Goal: Information Seeking & Learning: Check status

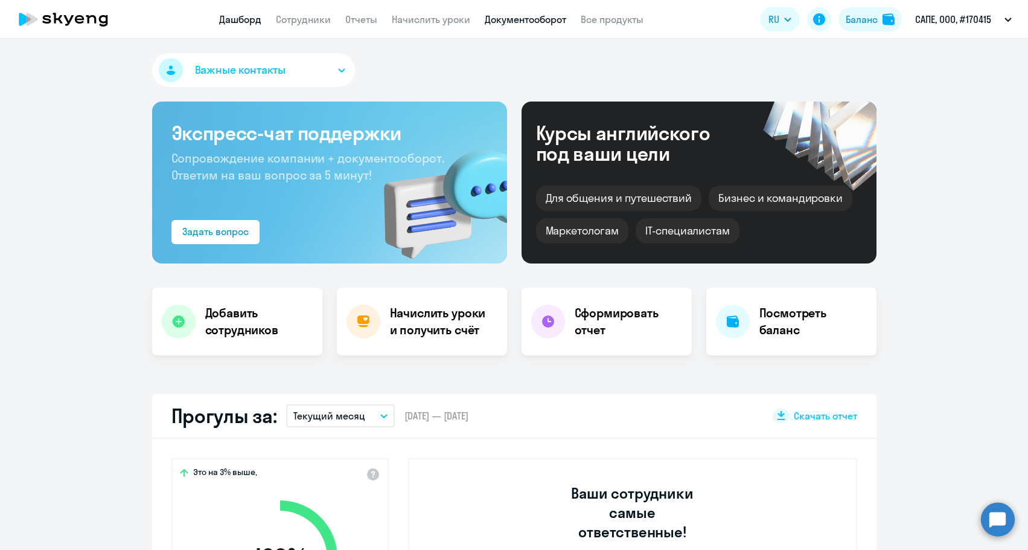
click at [508, 21] on link "Документооборот" at bounding box center [526, 19] width 82 height 12
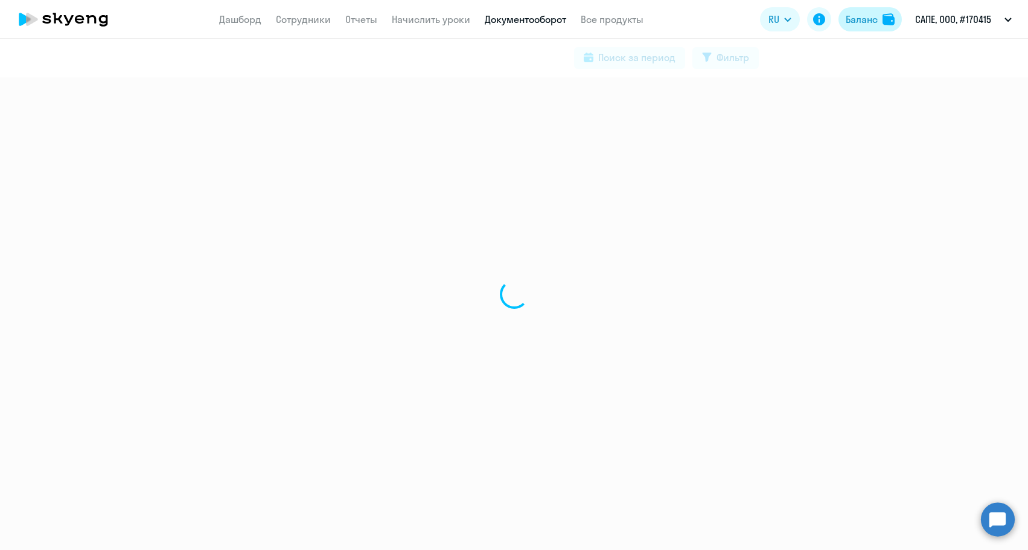
click at [859, 30] on button "Баланс" at bounding box center [870, 19] width 63 height 24
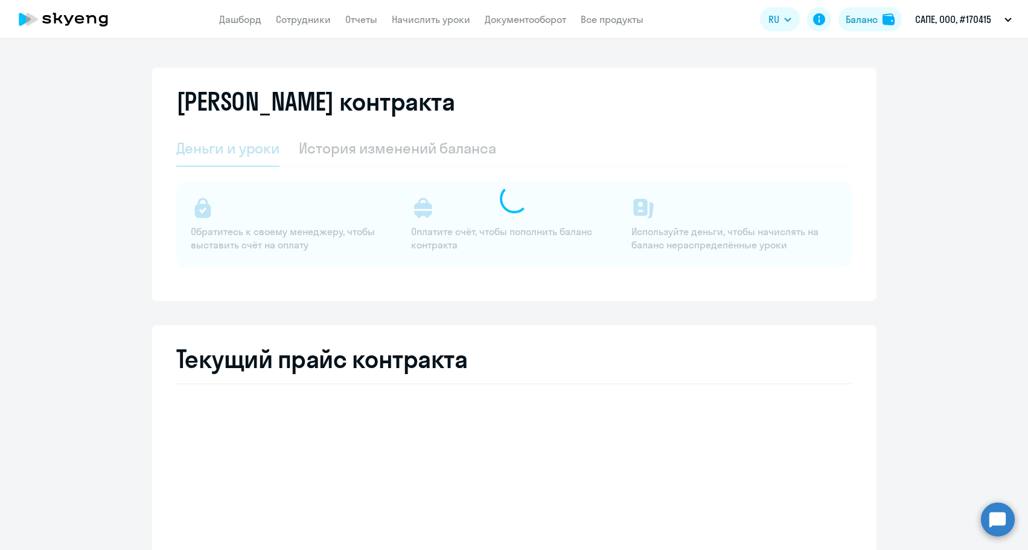
select select "english_adult_not_native_speaker"
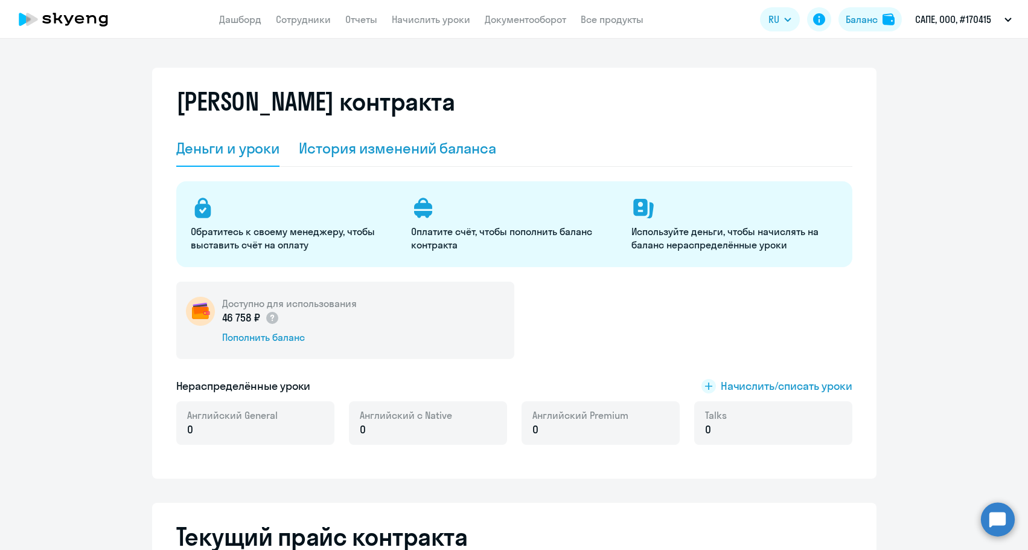
click at [429, 148] on div "История изменений баланса" at bounding box center [397, 147] width 197 height 19
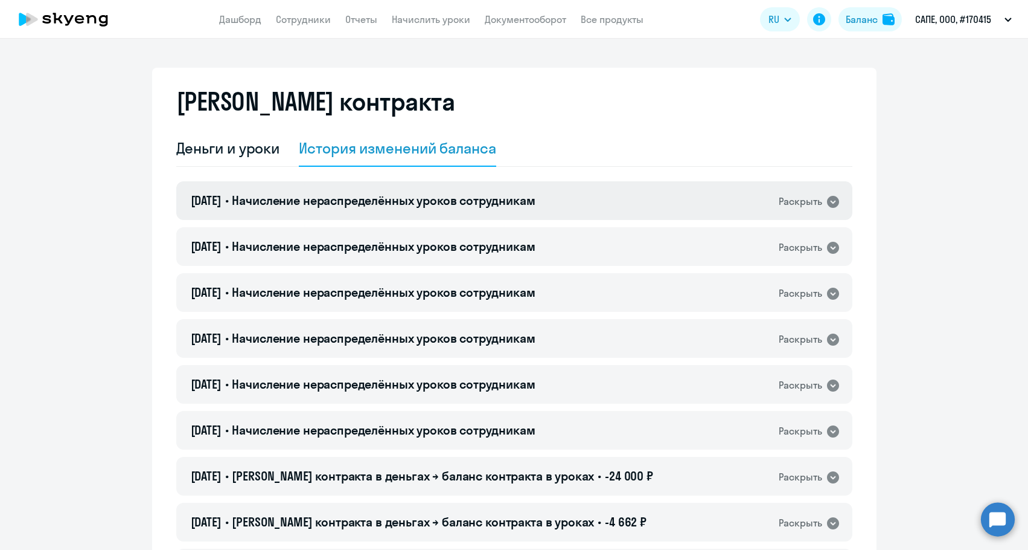
click at [414, 205] on span "Начисление нераспределённых уроков сотрудникам" at bounding box center [383, 200] width 303 height 15
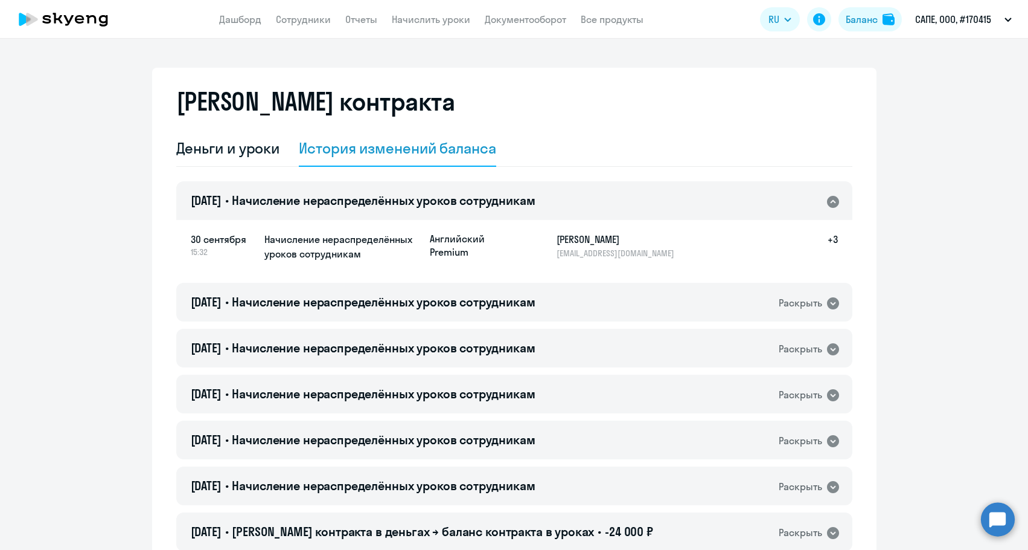
click at [414, 205] on span "Начисление нераспределённых уроков сотрудникам" at bounding box center [383, 200] width 303 height 15
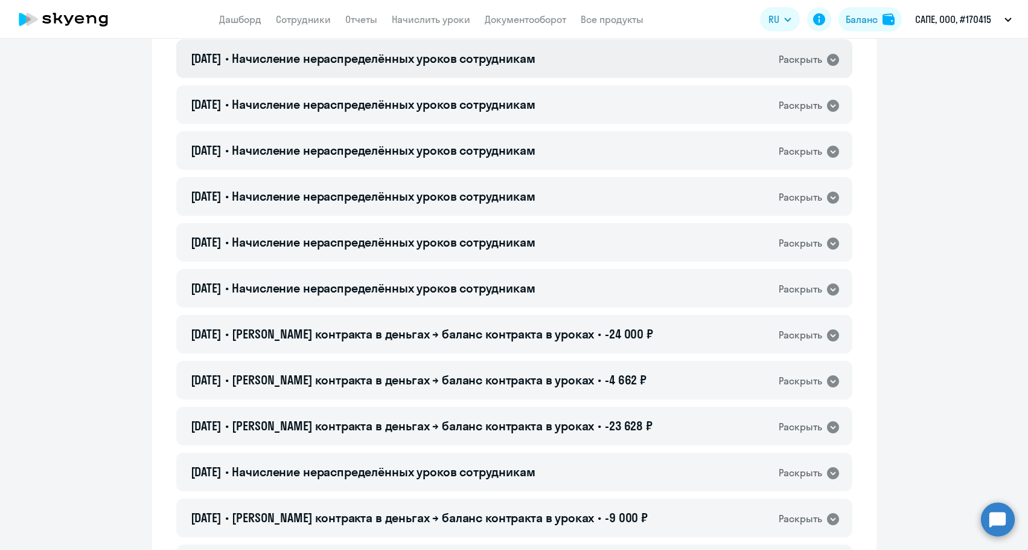
scroll to position [181, 0]
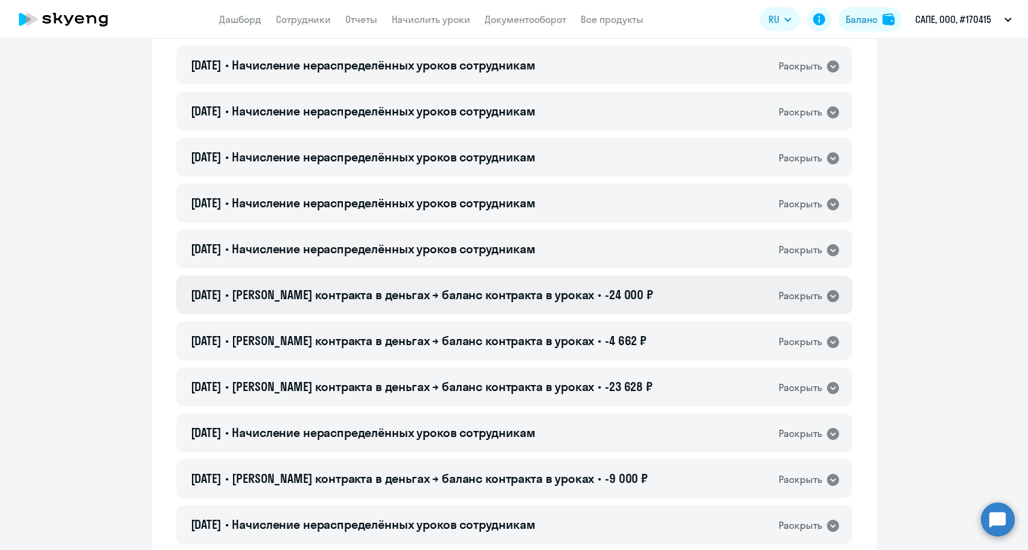
click at [396, 287] on span "Баланс контракта в деньгах → баланс контракта в уроках" at bounding box center [413, 294] width 362 height 15
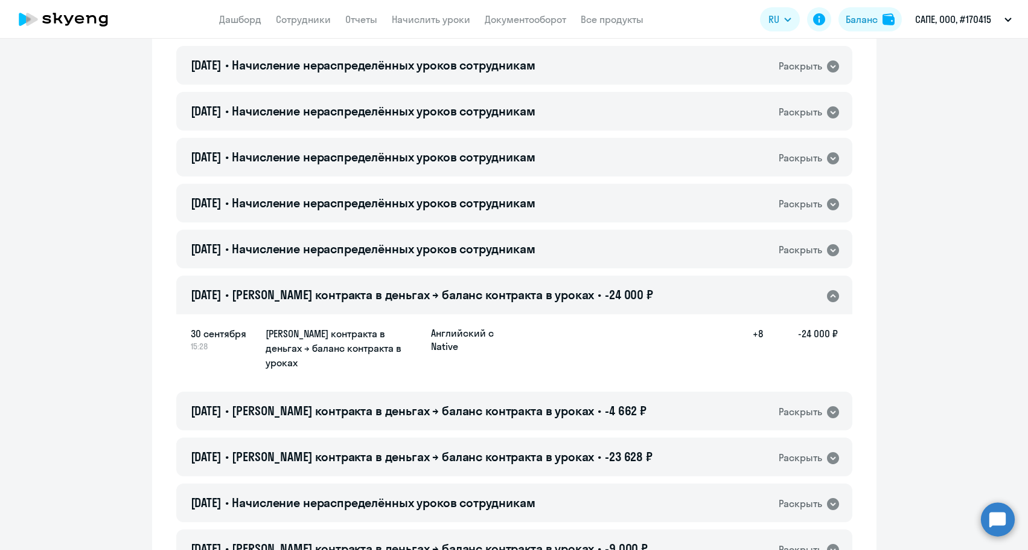
click at [396, 287] on span "Баланс контракта в деньгах → баланс контракта в уроках" at bounding box center [413, 294] width 362 height 15
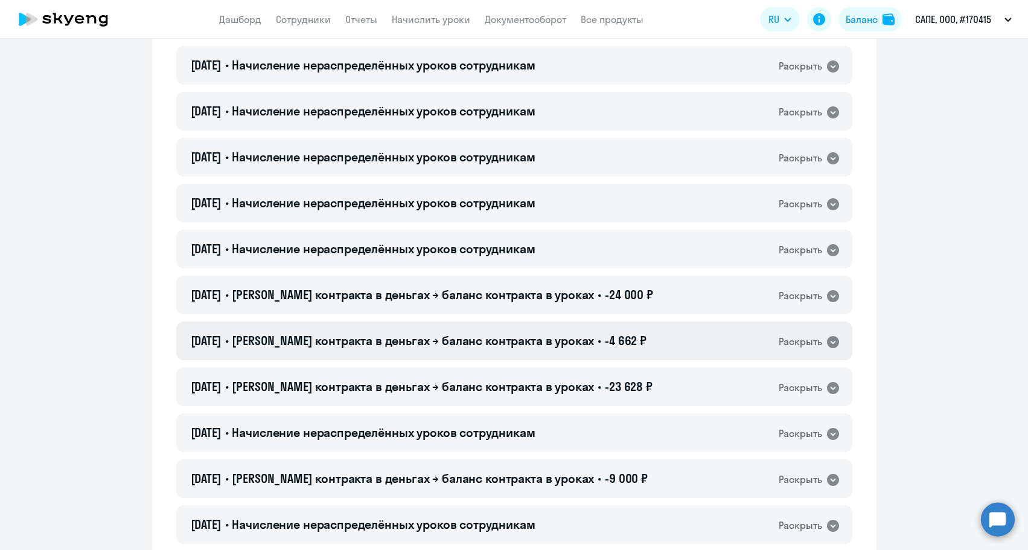
click at [386, 332] on div "30.09.2025 • Баланс контракта в деньгах → баланс контракта в уроках • -4 662 ₽ …" at bounding box center [514, 340] width 676 height 39
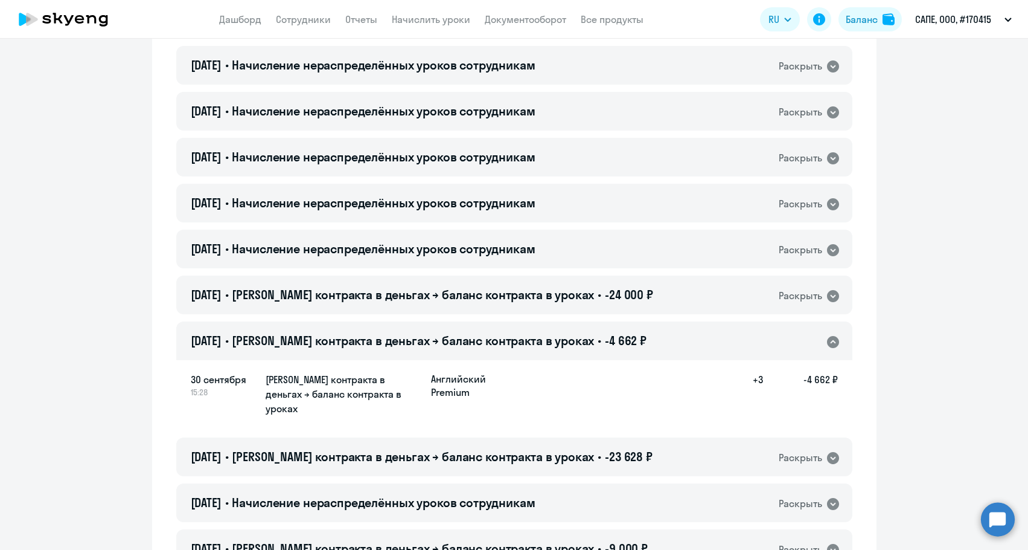
click at [386, 332] on div "30.09.2025 • Баланс контракта в деньгах → баланс контракта в уроках • -4 662 ₽ …" at bounding box center [514, 340] width 676 height 39
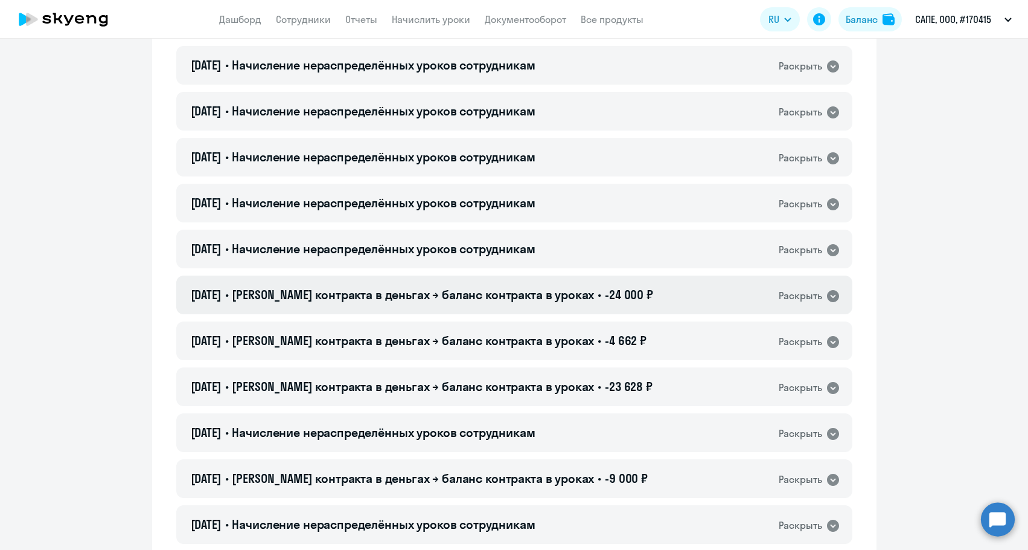
click at [385, 299] on span "Баланс контракта в деньгах → баланс контракта в уроках" at bounding box center [413, 294] width 362 height 15
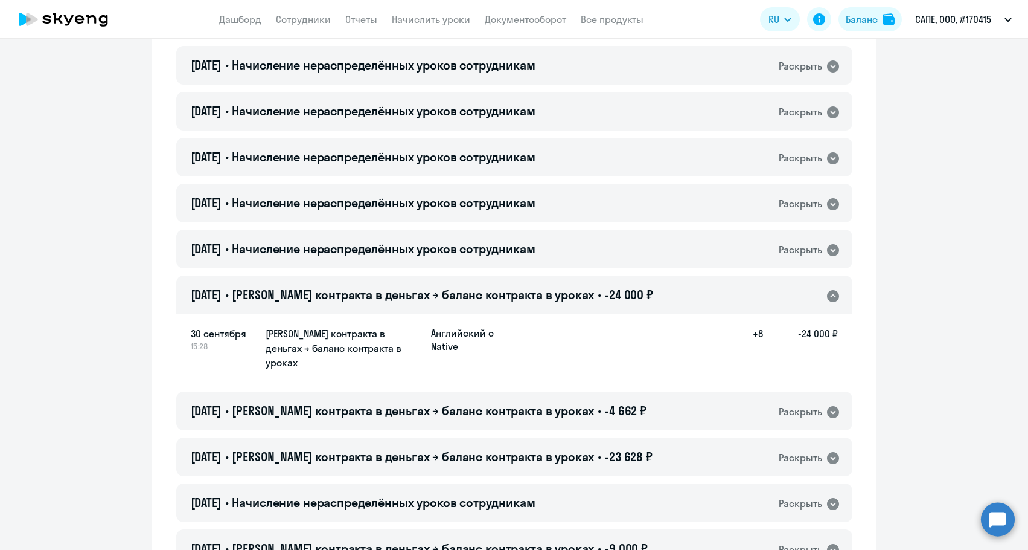
click at [385, 299] on span "Баланс контракта в деньгах → баланс контракта в уроках" at bounding box center [413, 294] width 362 height 15
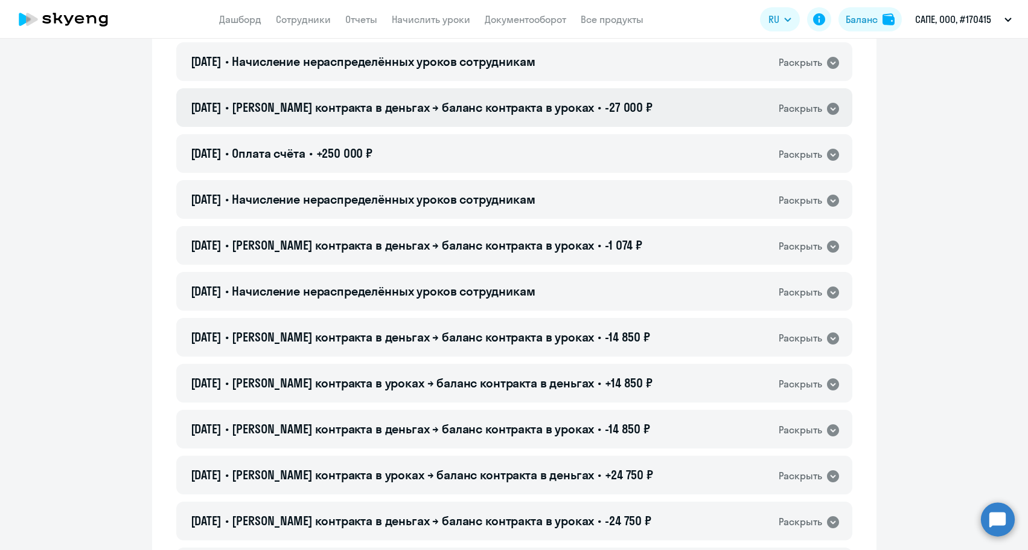
scroll to position [1268, 0]
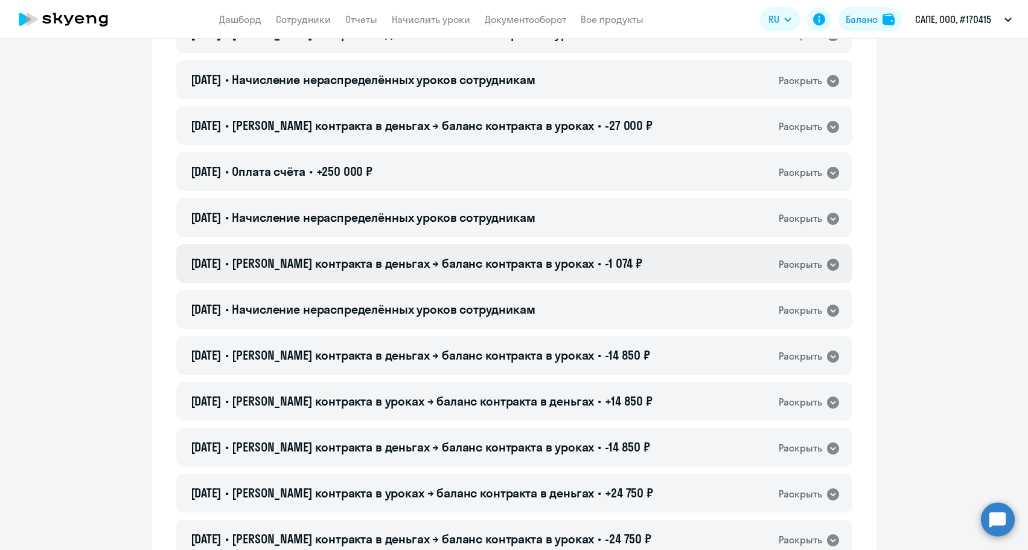
click at [374, 272] on div "14.04.2025 • Баланс контракта в деньгах → баланс контракта в уроках • -1 074 ₽ …" at bounding box center [514, 263] width 676 height 39
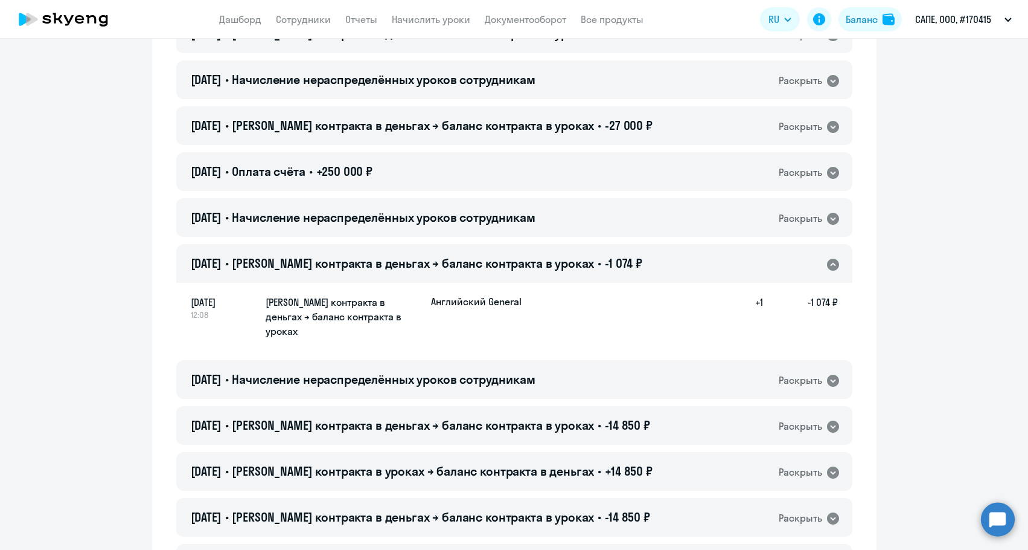
click at [374, 272] on div "14.04.2025 • Баланс контракта в деньгах → баланс контракта в уроках • -1 074 ₽ …" at bounding box center [514, 263] width 676 height 39
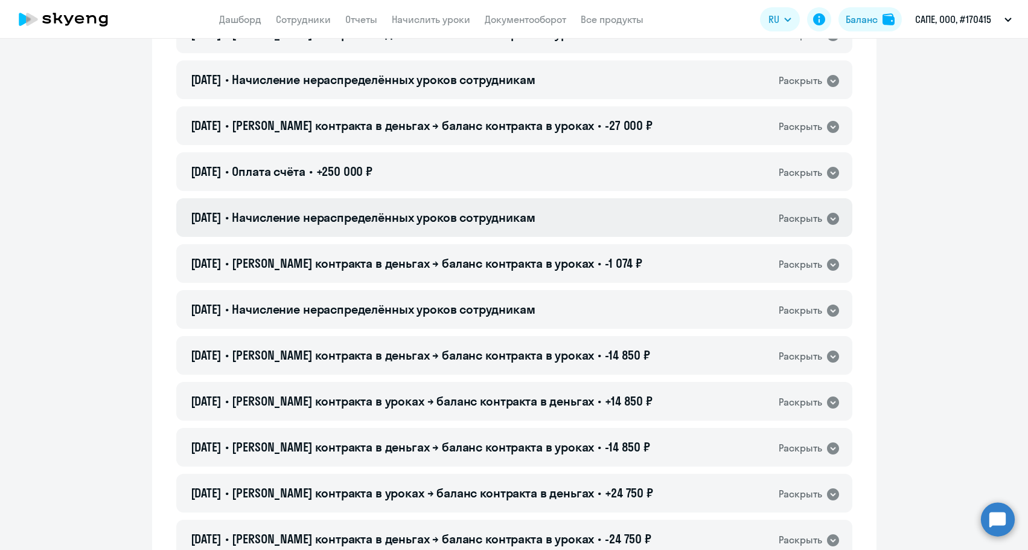
click at [374, 225] on h4 "14.04.2025 • Начисление нераспределённых уроков сотрудникам" at bounding box center [363, 217] width 345 height 17
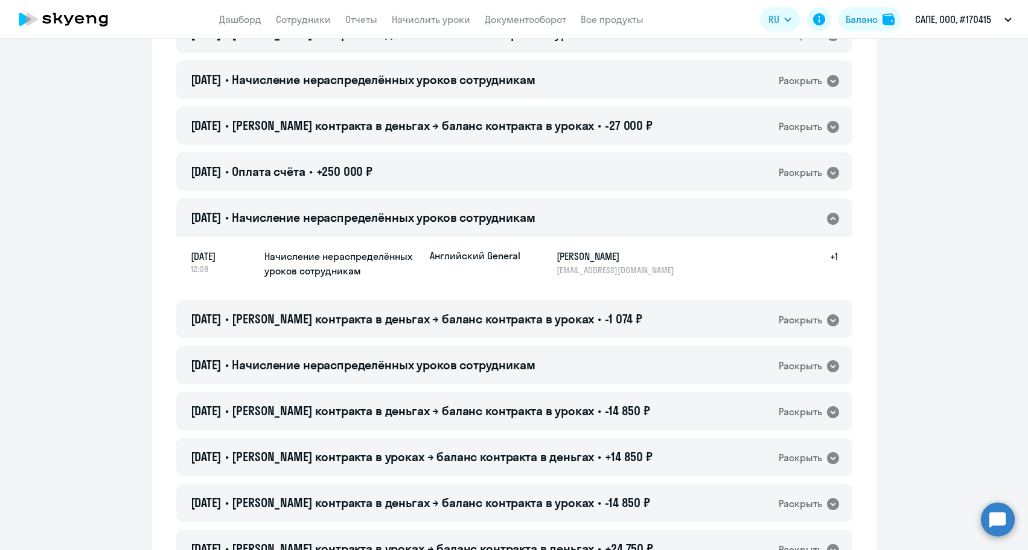
click at [374, 225] on h4 "14.04.2025 • Начисление нераспределённых уроков сотрудникам" at bounding box center [363, 217] width 345 height 17
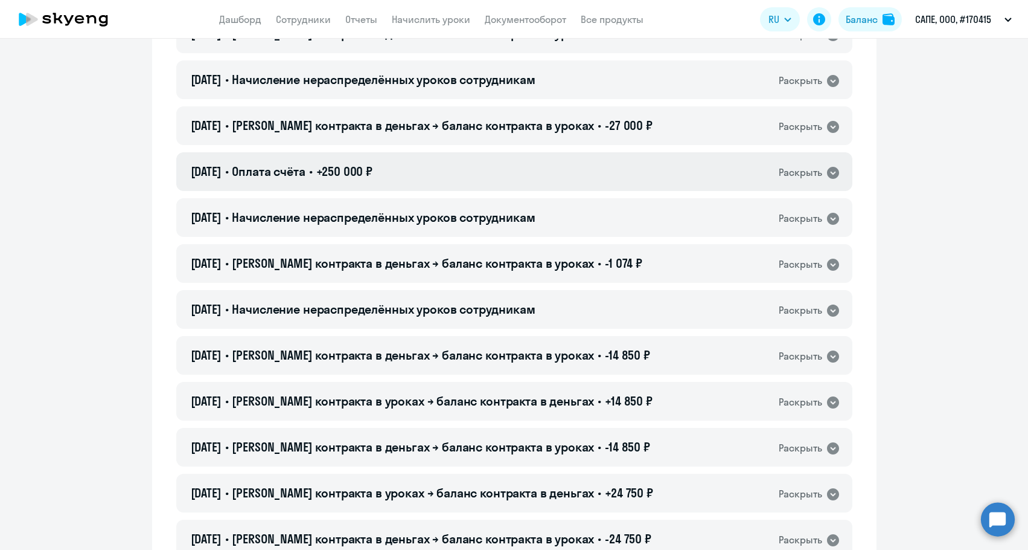
click at [360, 173] on span "+250 000 ₽" at bounding box center [344, 171] width 57 height 15
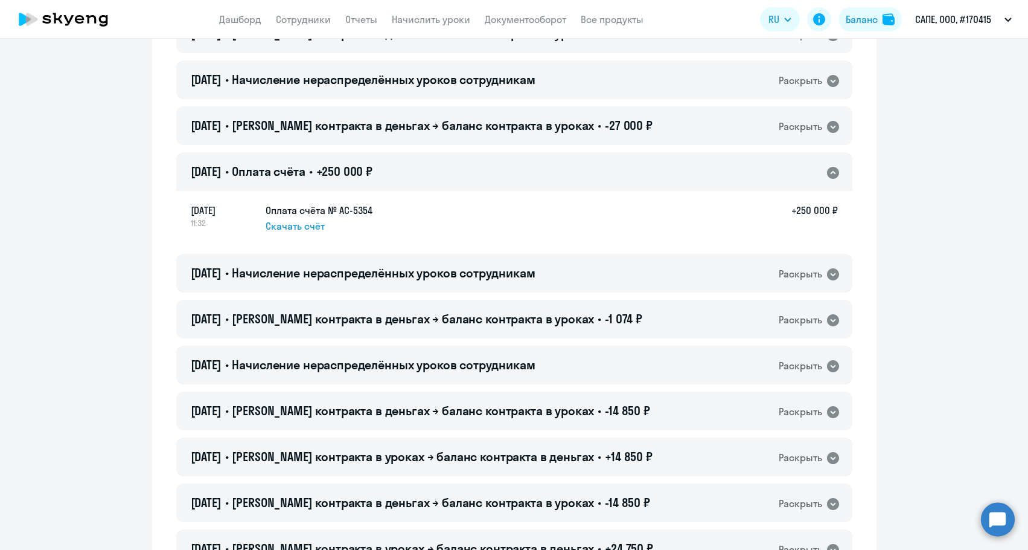
click at [360, 173] on span "+250 000 ₽" at bounding box center [344, 171] width 57 height 15
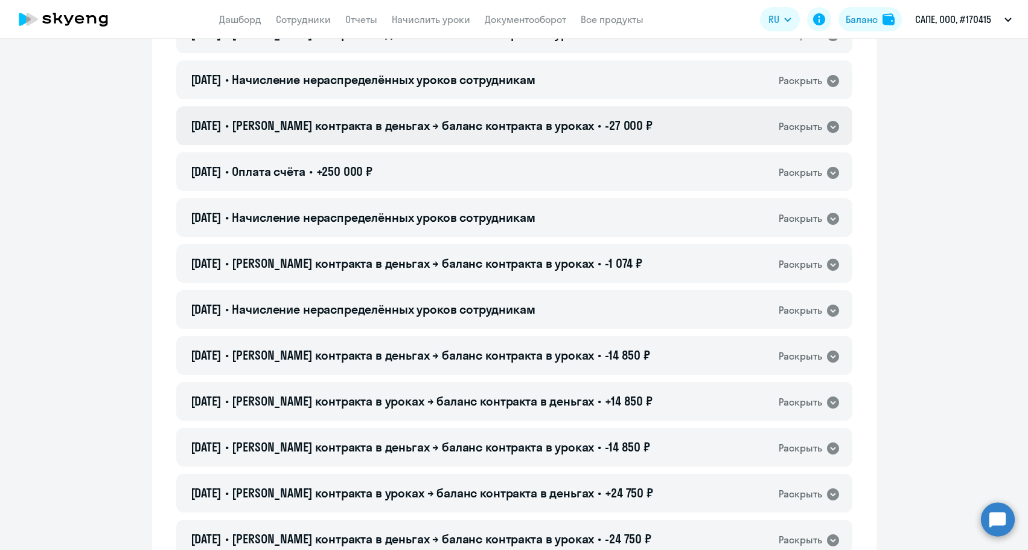
click at [352, 127] on span "Баланс контракта в деньгах → баланс контракта в уроках" at bounding box center [413, 125] width 362 height 15
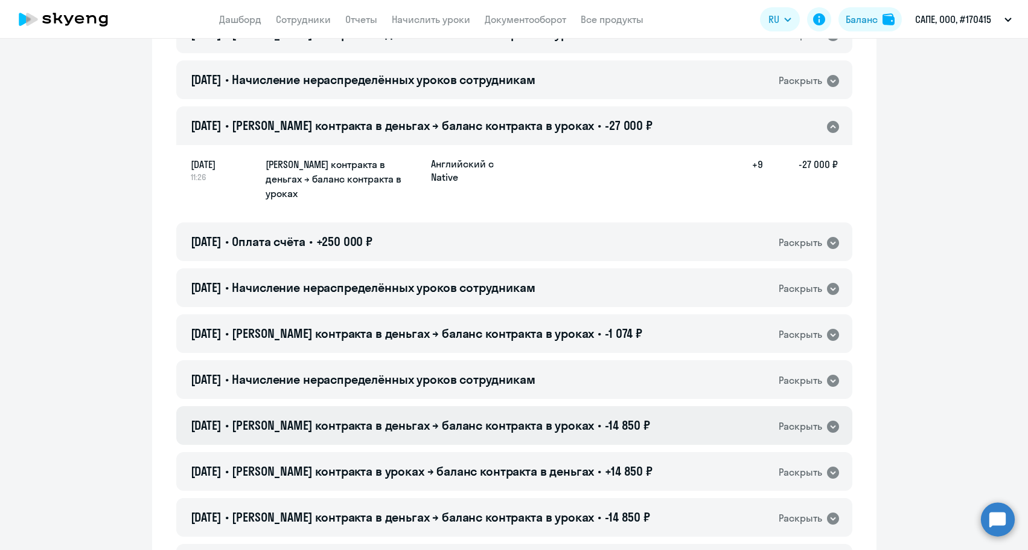
click at [437, 417] on span "Баланс контракта в деньгах → баланс контракта в уроках" at bounding box center [413, 424] width 362 height 15
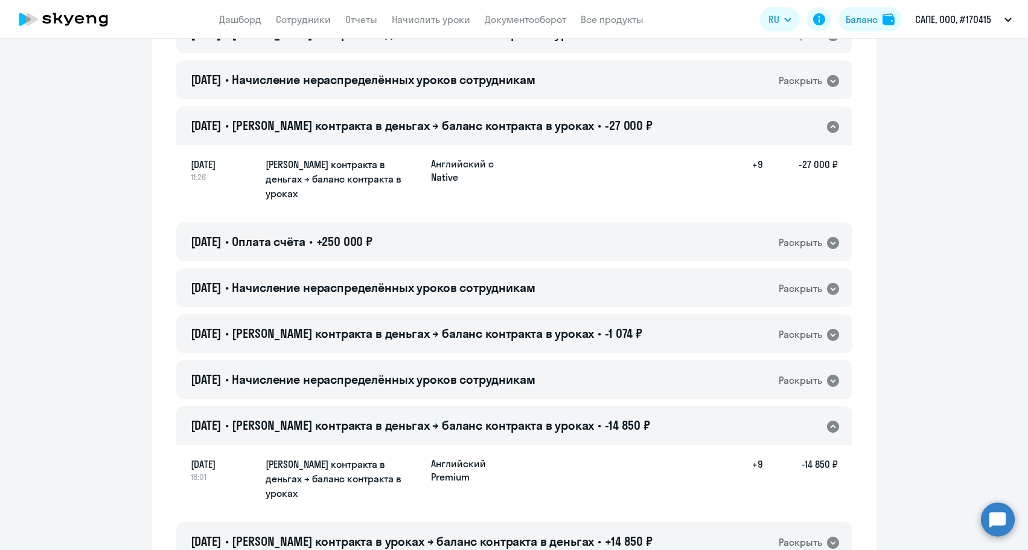
click at [437, 417] on span "Баланс контракта в деньгах → баланс контракта в уроках" at bounding box center [413, 424] width 362 height 15
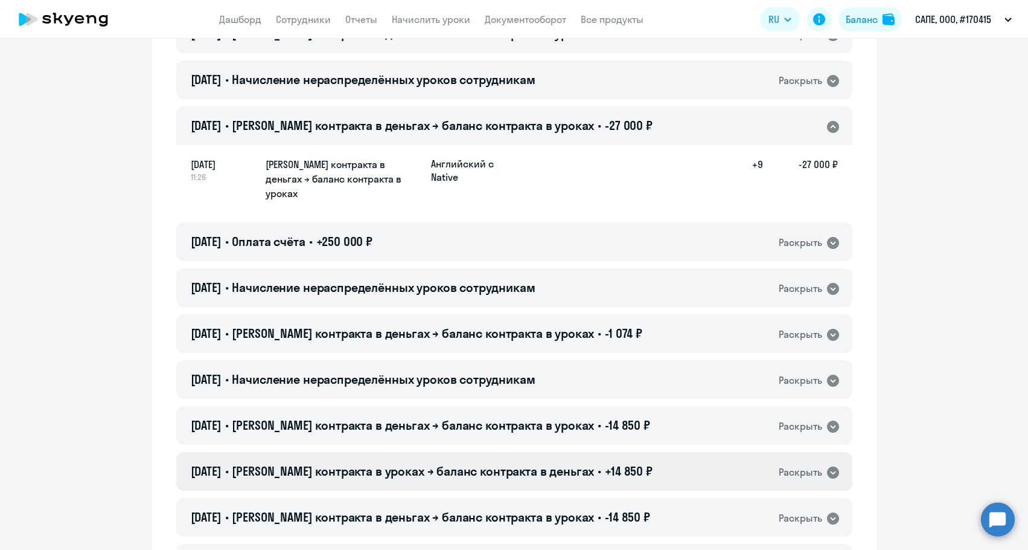
click at [419, 463] on span "Баланс контракта в уроках → баланс контракта в деньгах" at bounding box center [413, 470] width 362 height 15
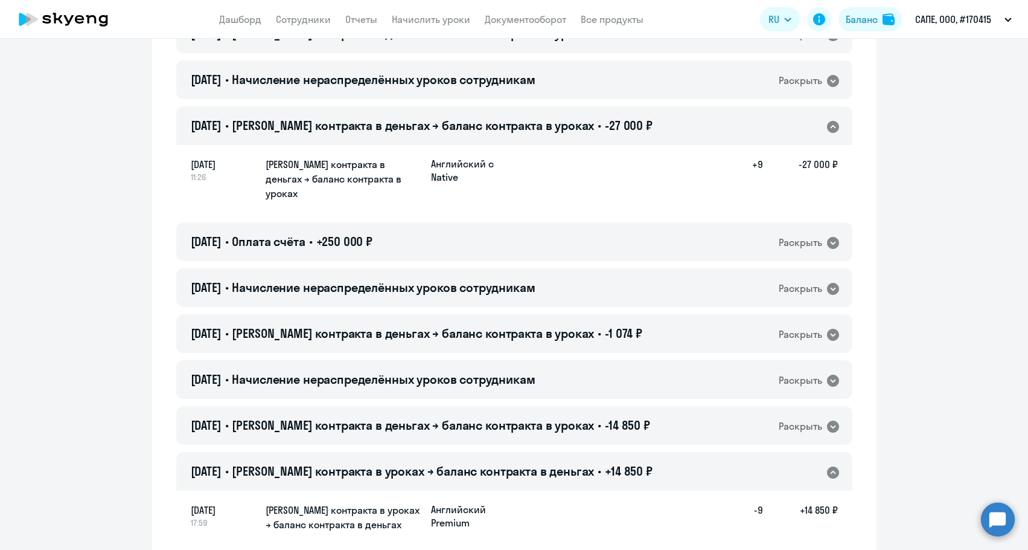
click at [419, 463] on span "Баланс контракта в уроках → баланс контракта в деньгах" at bounding box center [413, 470] width 362 height 15
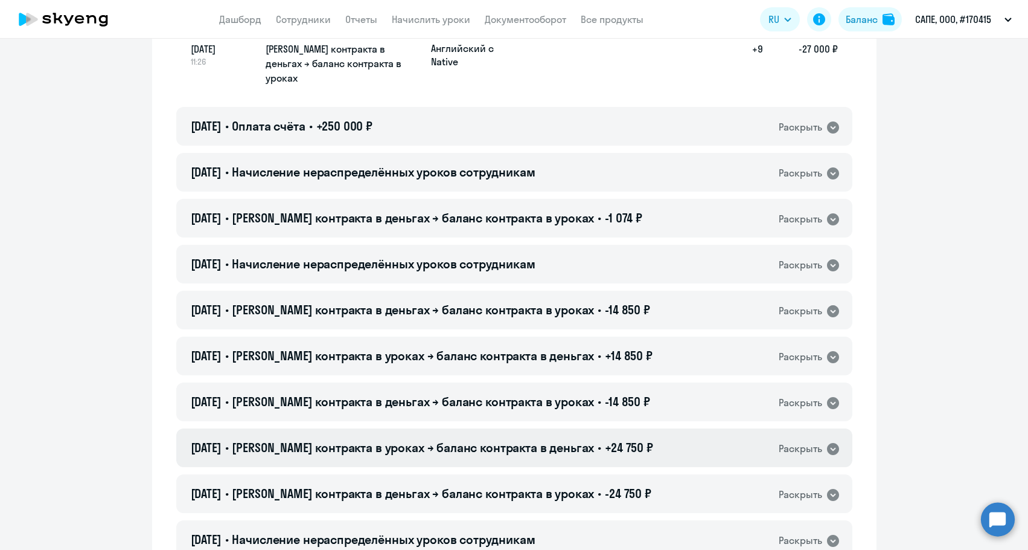
scroll to position [1389, 0]
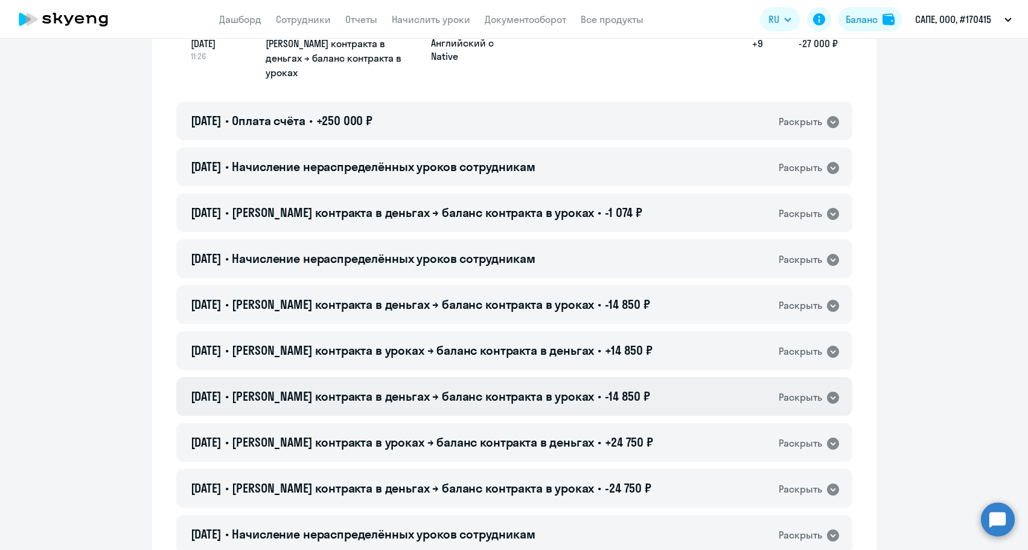
click at [430, 397] on div "28.02.2025 • Баланс контракта в деньгах → баланс контракта в уроках • -14 850 ₽…" at bounding box center [514, 396] width 676 height 39
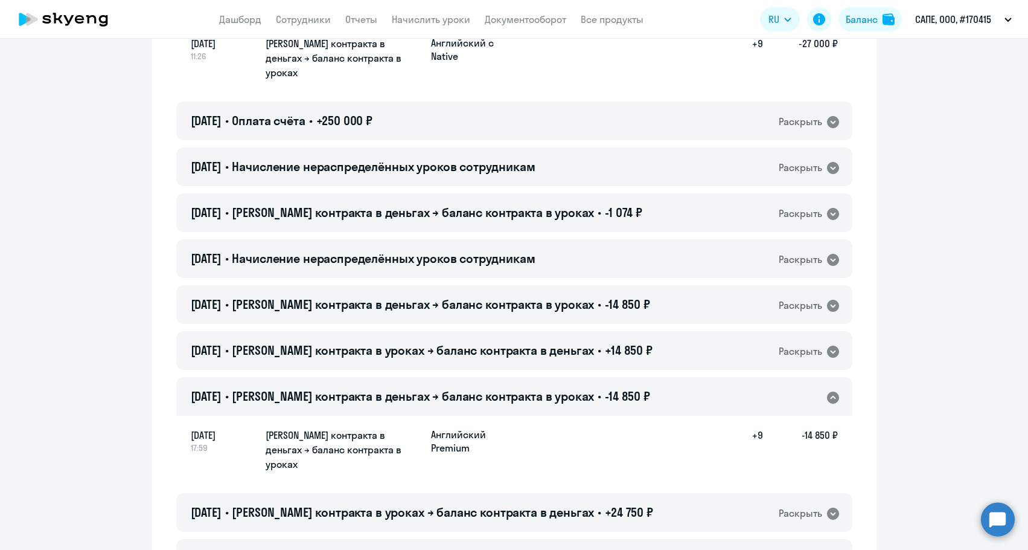
click at [430, 397] on div "28.02.2025 • Баланс контракта в деньгах → баланс контракта в уроках • -14 850 ₽…" at bounding box center [514, 396] width 676 height 39
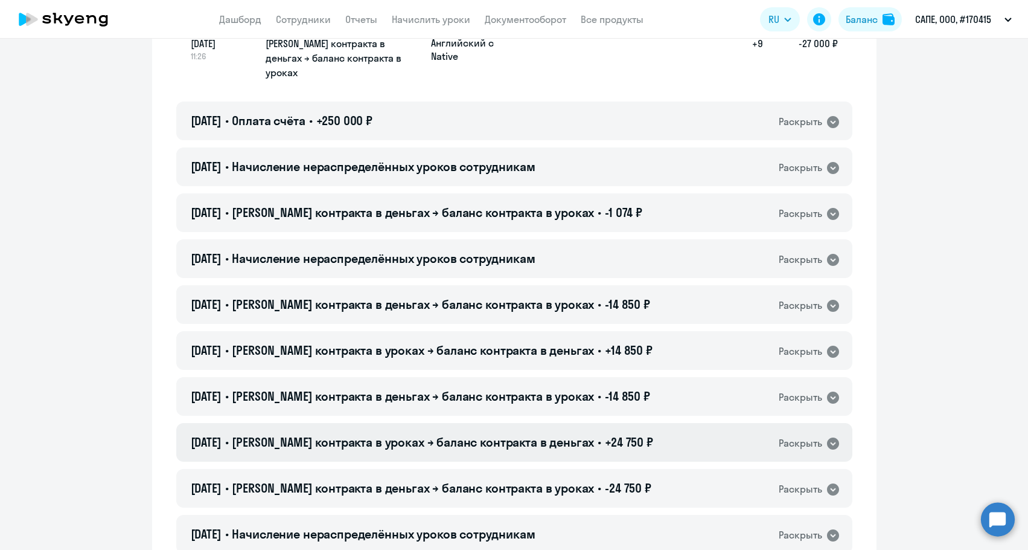
click at [418, 434] on span "Баланс контракта в уроках → баланс контракта в деньгах" at bounding box center [413, 441] width 362 height 15
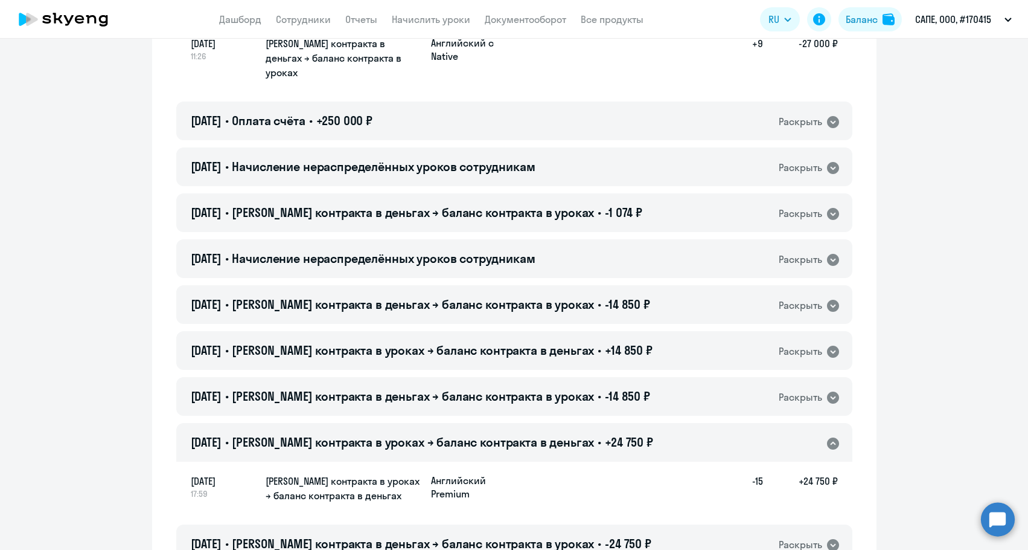
click at [418, 434] on span "Баланс контракта в уроках → баланс контракта в деньгах" at bounding box center [413, 441] width 362 height 15
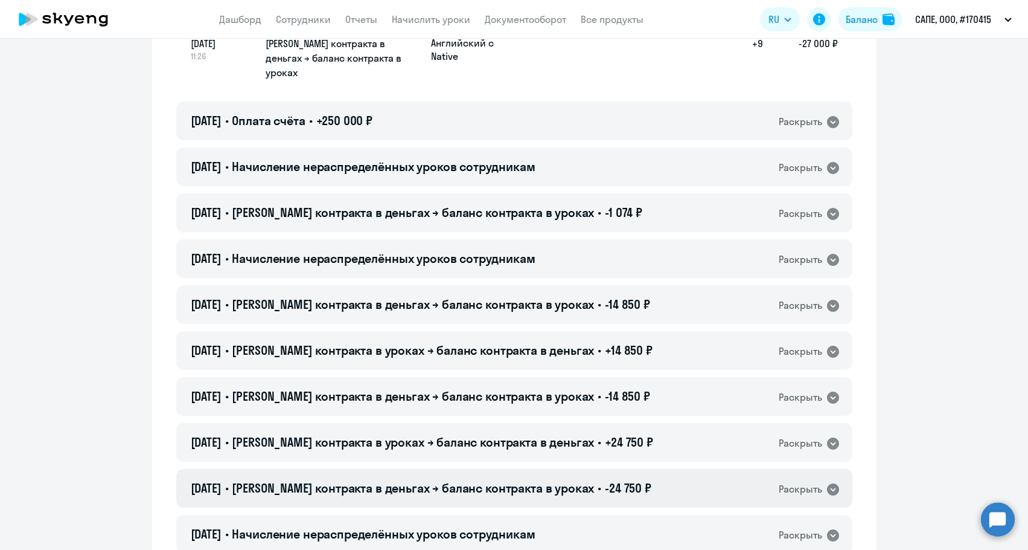
click at [406, 480] on span "Баланс контракта в деньгах → баланс контракта в уроках" at bounding box center [413, 487] width 362 height 15
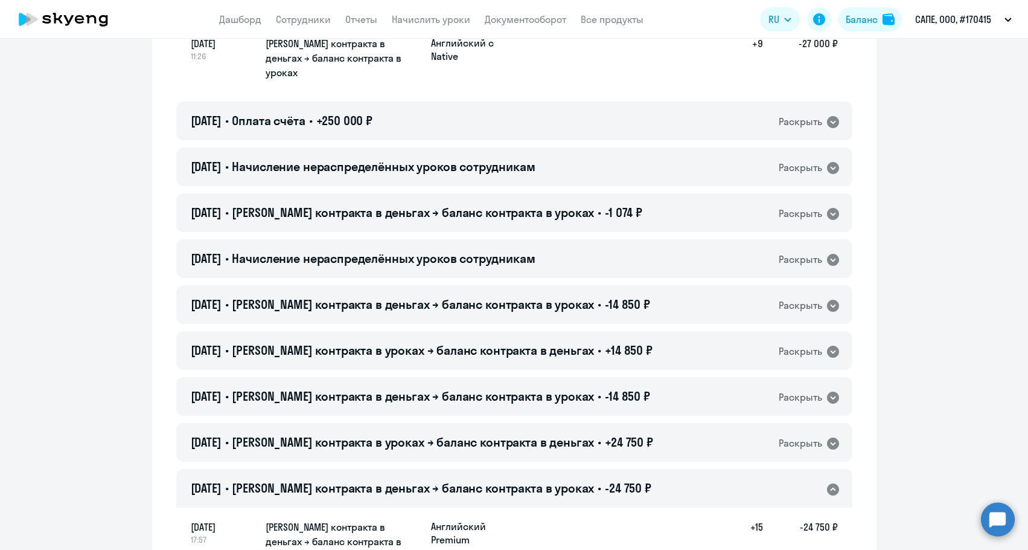
click at [406, 480] on span "Баланс контракта в деньгах → баланс контракта в уроках" at bounding box center [413, 487] width 362 height 15
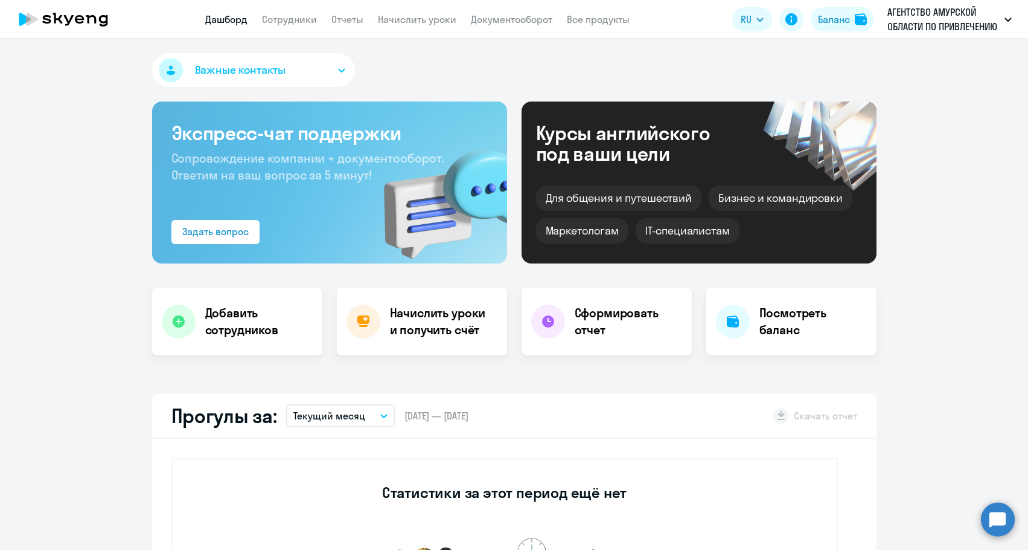
select select "30"
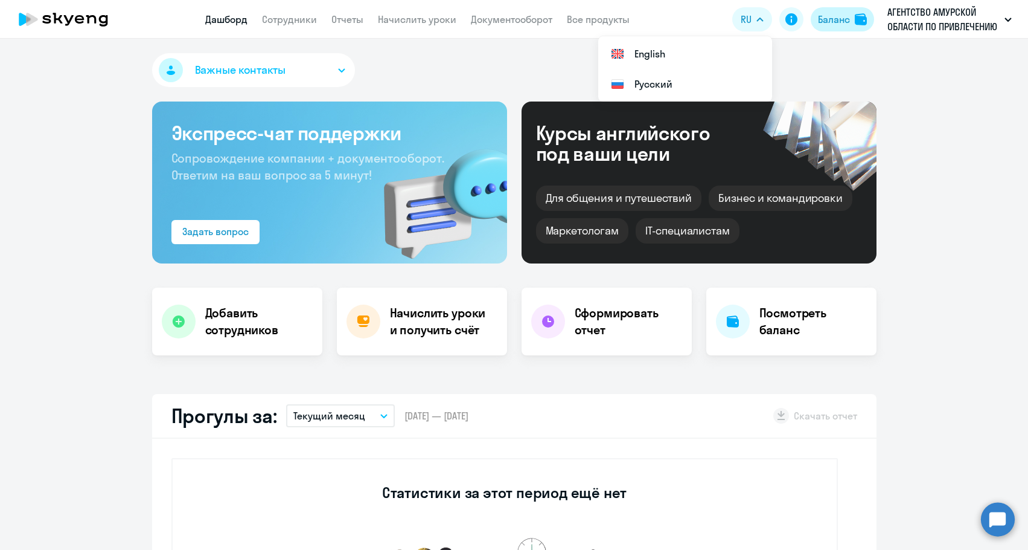
click at [830, 22] on div "Баланс" at bounding box center [834, 19] width 32 height 14
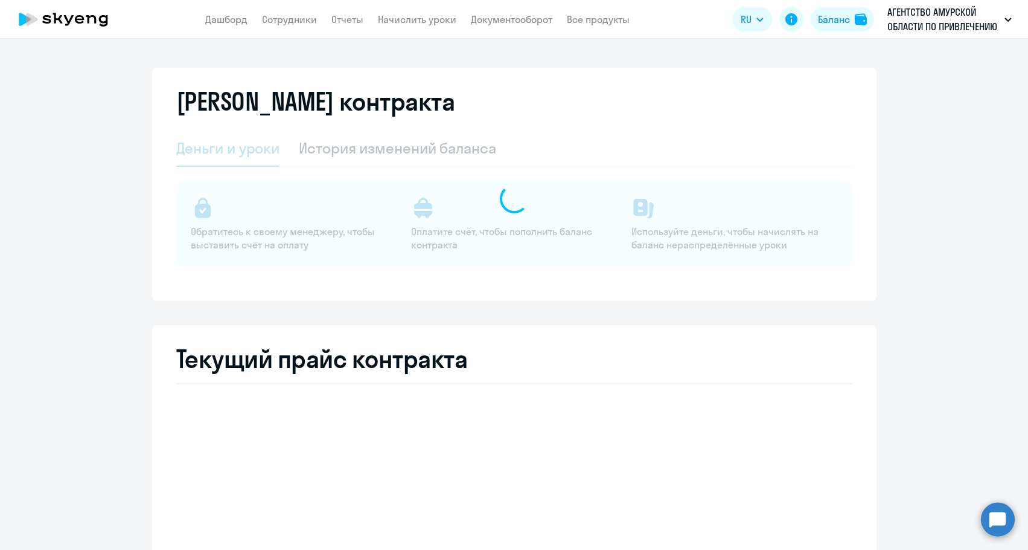
select select "english_adult_not_native_speaker"
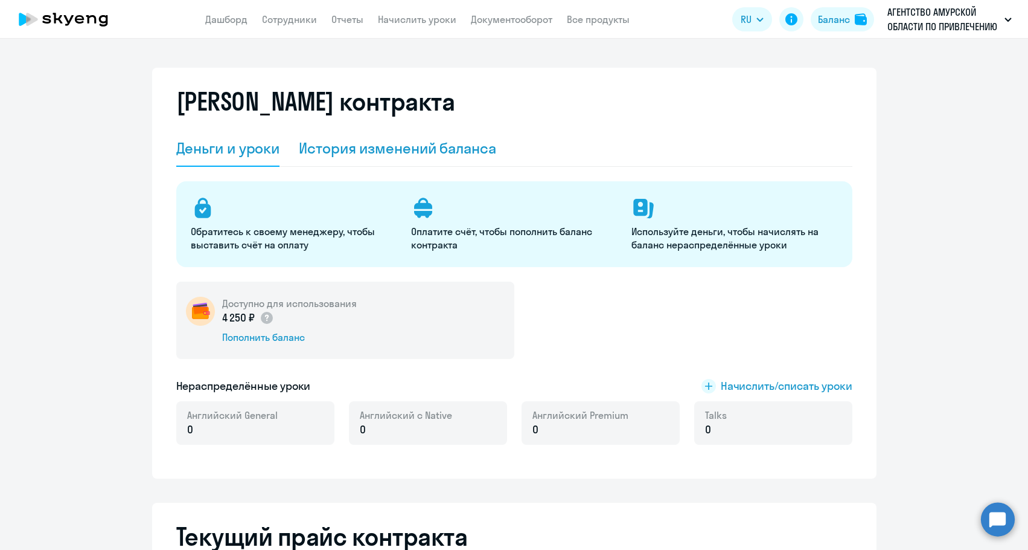
click at [437, 151] on div "История изменений баланса" at bounding box center [397, 147] width 197 height 19
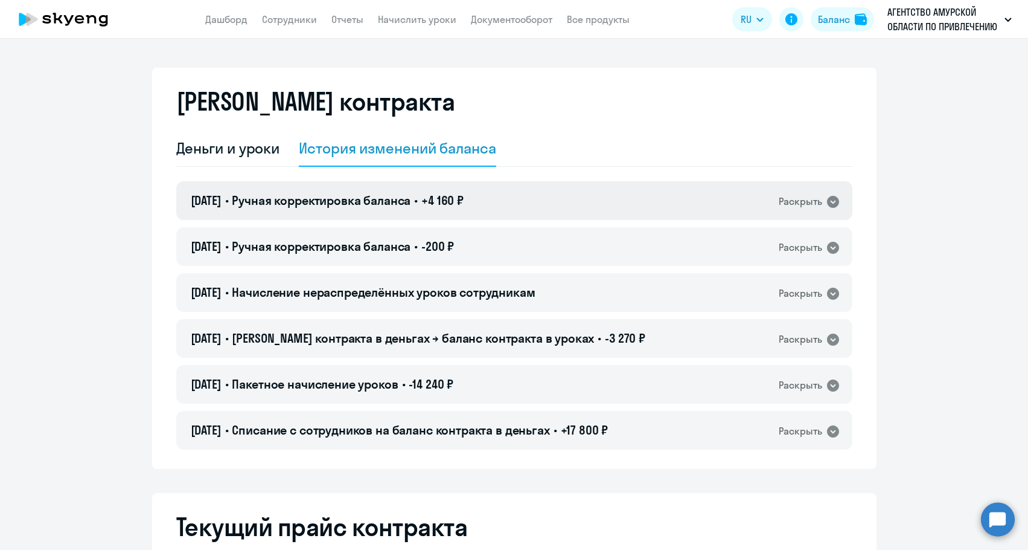
click at [435, 202] on h4 "09.10.2025 • Ручная корректировка баланса • +4 160 ₽" at bounding box center [327, 200] width 273 height 17
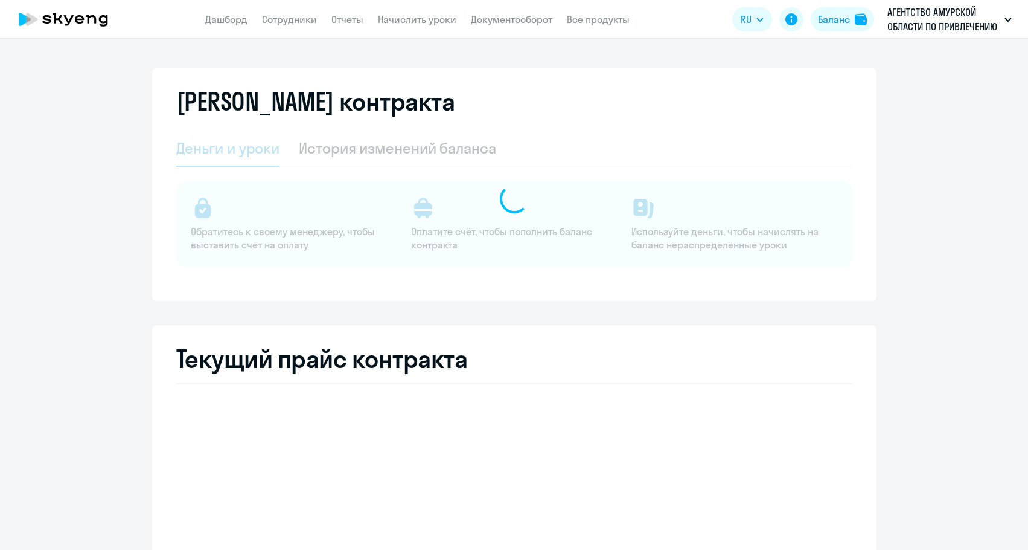
select select "english_adult_not_native_speaker"
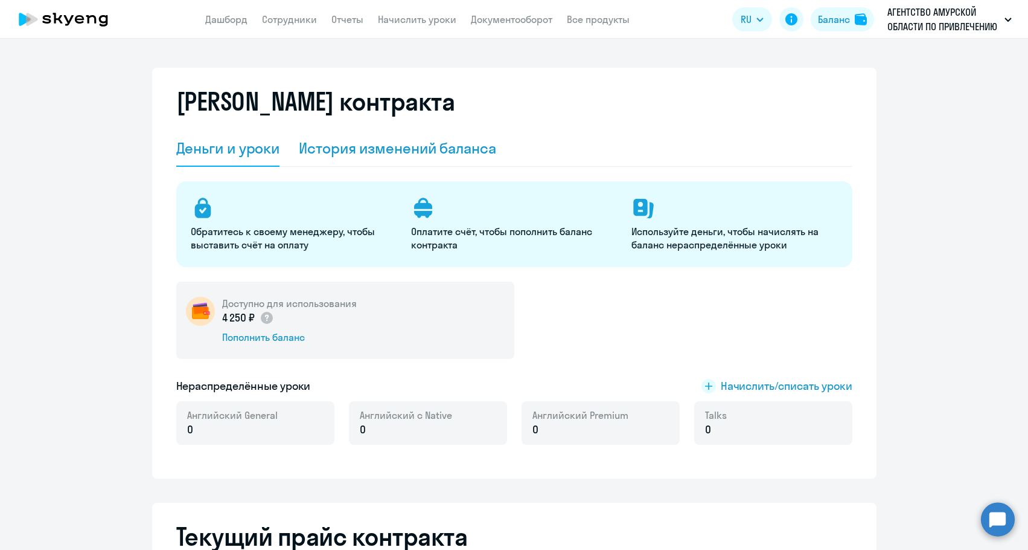
click at [397, 154] on div "История изменений баланса" at bounding box center [397, 147] width 197 height 19
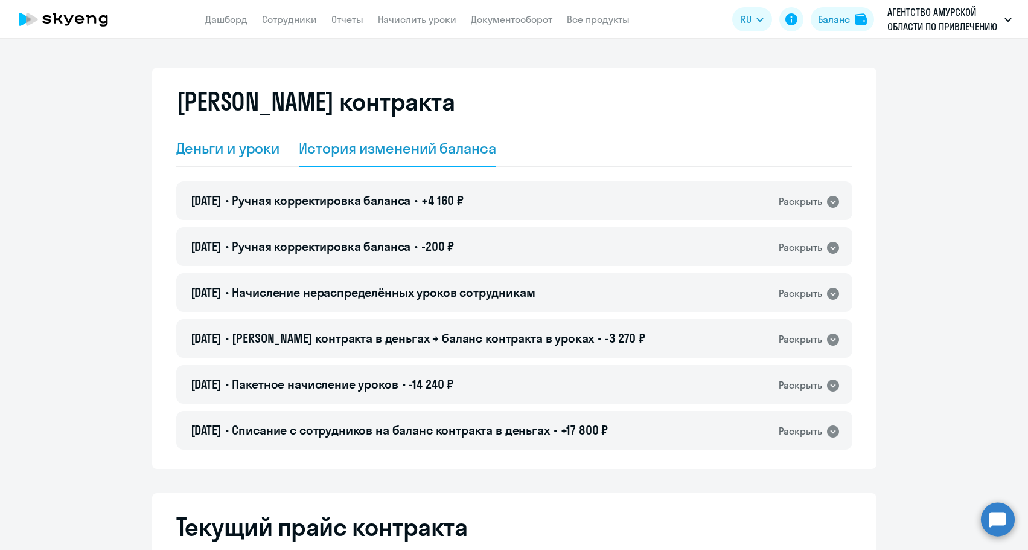
click at [251, 150] on div "Деньги и уроки" at bounding box center [228, 147] width 104 height 19
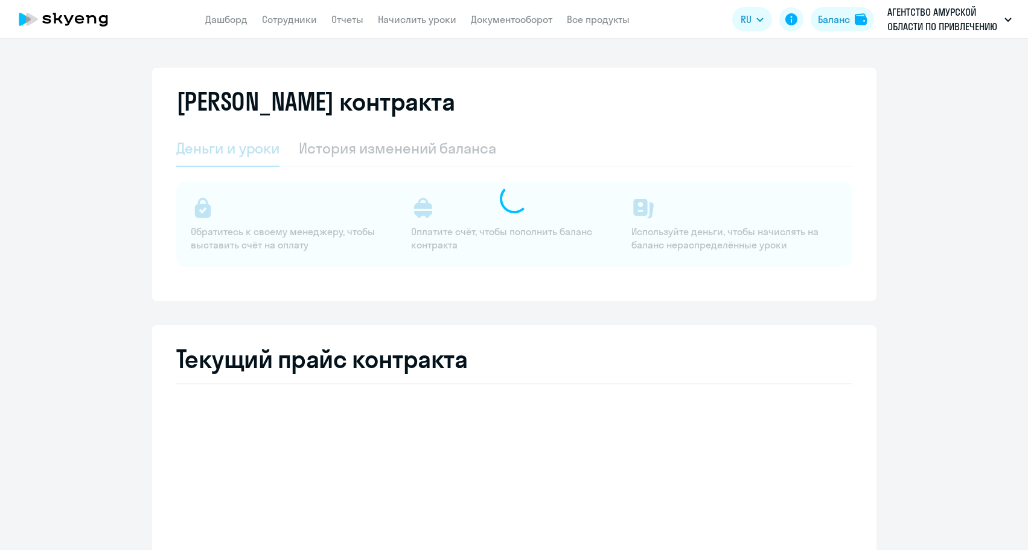
select select "english_adult_not_native_speaker"
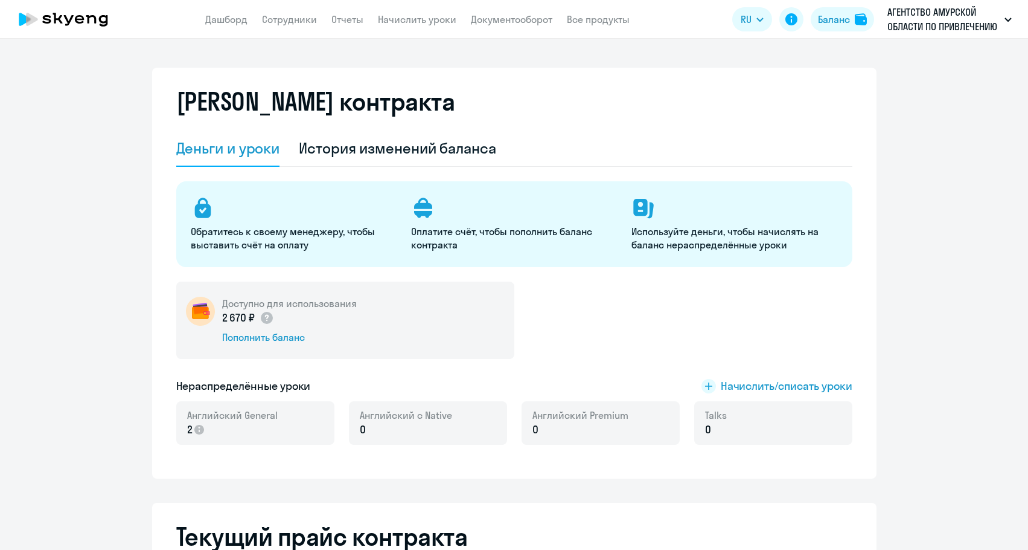
select select "english_adult_not_native_speaker"
